Goal: Find specific page/section: Find specific page/section

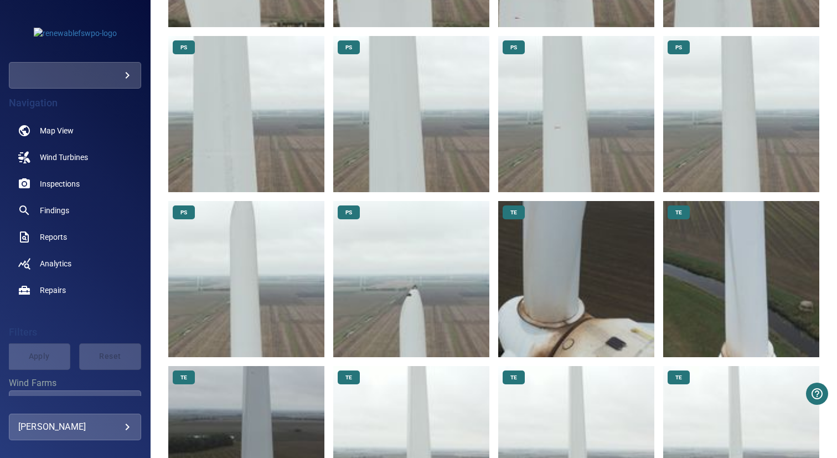
scroll to position [939, 0]
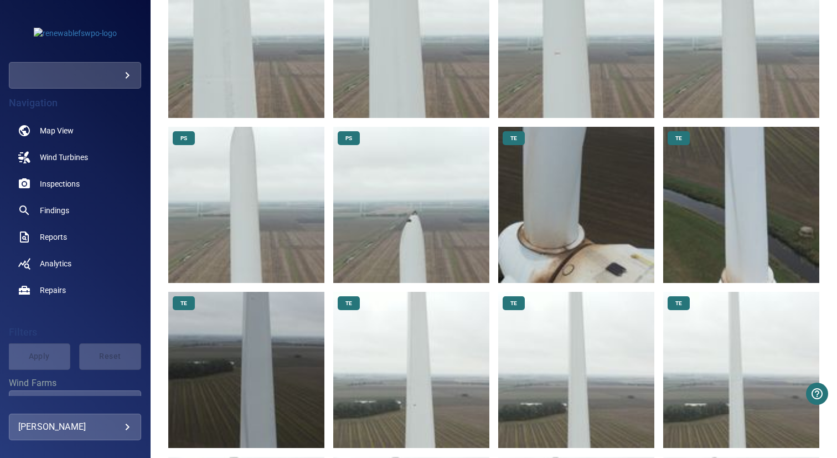
click at [384, 220] on img at bounding box center [411, 205] width 156 height 156
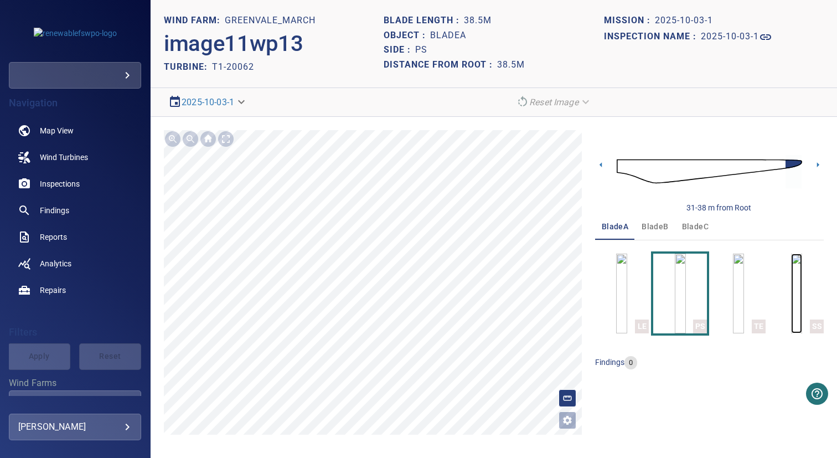
click at [791, 292] on img "button" at bounding box center [796, 293] width 11 height 80
